Goal: Find specific page/section

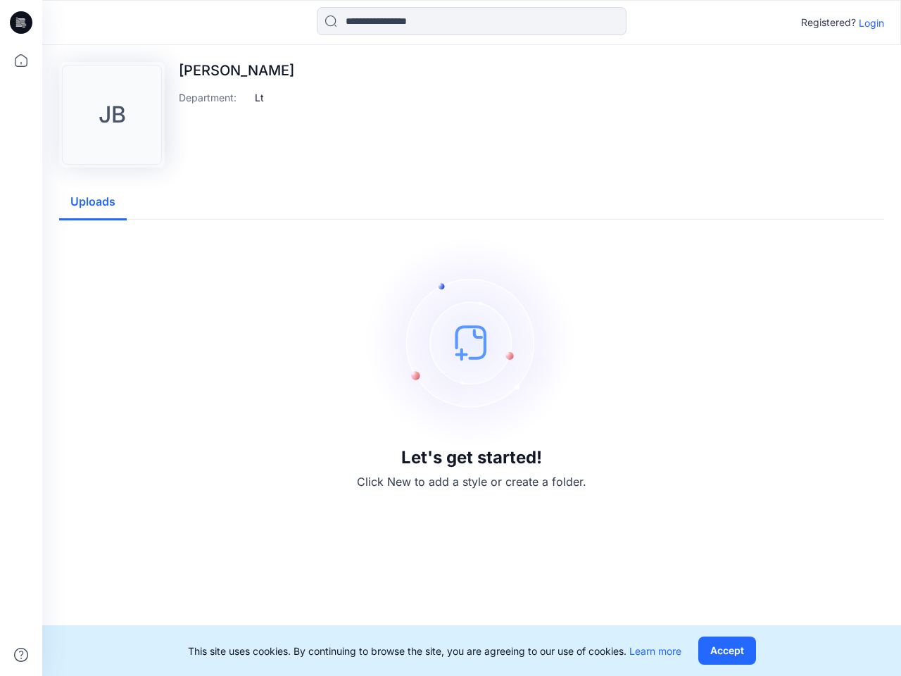
click at [450, 338] on img at bounding box center [471, 341] width 211 height 211
click at [22, 23] on icon at bounding box center [23, 23] width 6 height 1
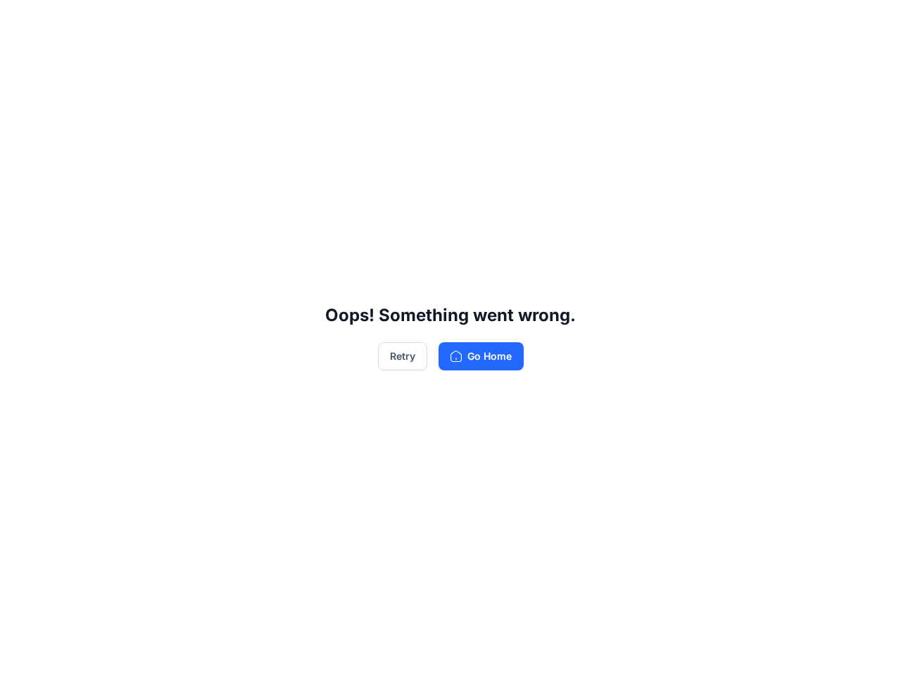
click at [21, 654] on div "Oops! Something went wrong. Retry Go Home" at bounding box center [450, 338] width 901 height 676
click at [471, 21] on div "Oops! Something went wrong. Retry Go Home" at bounding box center [450, 338] width 901 height 676
click at [871, 23] on div "Oops! Something went wrong. Retry Go Home" at bounding box center [450, 338] width 901 height 676
click at [259, 97] on div "Oops! Something went wrong. Retry Go Home" at bounding box center [450, 338] width 901 height 676
click at [93, 202] on div "Oops! Something went wrong. Retry Go Home" at bounding box center [450, 338] width 901 height 676
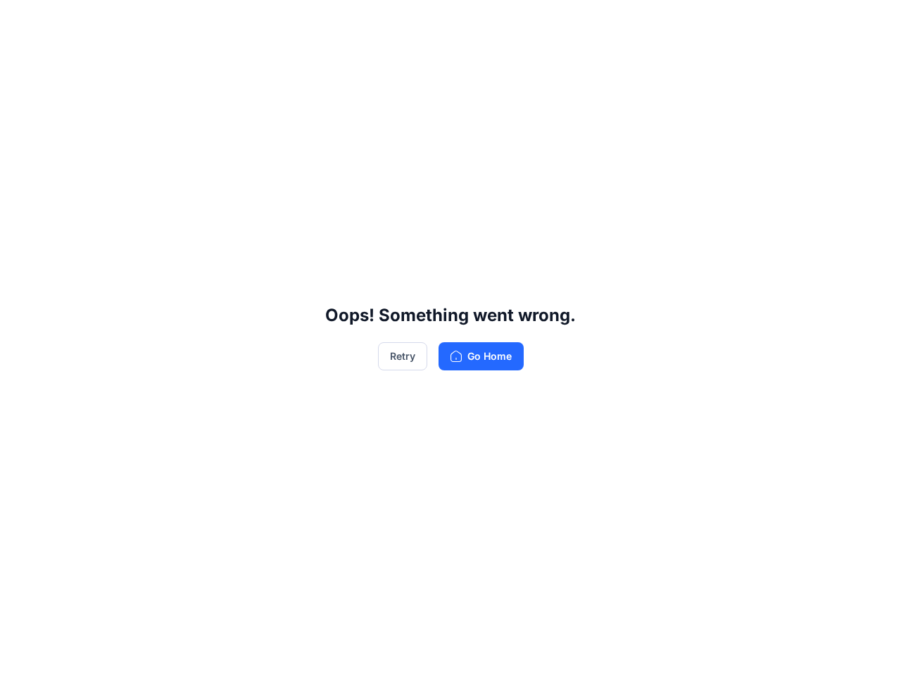
click at [726, 650] on div "Oops! Something went wrong. Retry Go Home" at bounding box center [450, 338] width 901 height 676
